Goal: Task Accomplishment & Management: Use online tool/utility

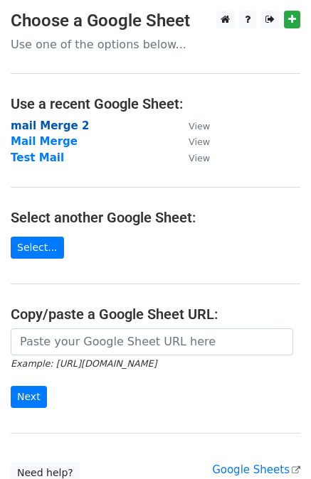
click at [68, 129] on strong "mail Merge 2" at bounding box center [50, 125] width 78 height 13
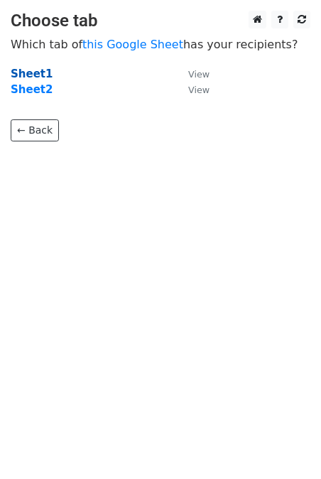
click at [38, 77] on strong "Sheet1" at bounding box center [32, 74] width 42 height 13
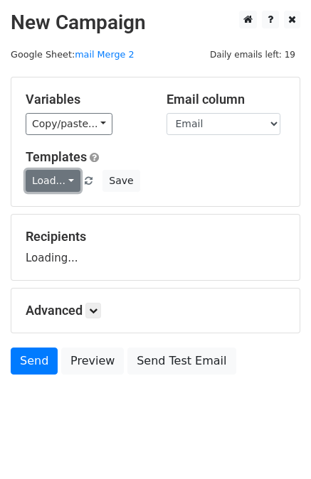
click at [63, 181] on link "Load..." at bounding box center [53, 181] width 55 height 22
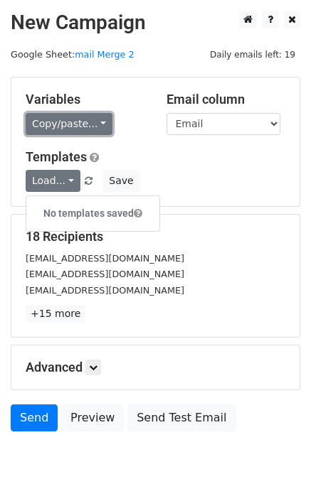
click at [87, 122] on link "Copy/paste..." at bounding box center [69, 124] width 87 height 22
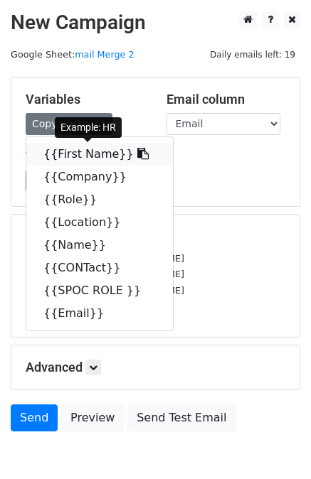
click at [92, 159] on link "{{First Name}}" at bounding box center [99, 154] width 147 height 23
